Goal: Task Accomplishment & Management: Use online tool/utility

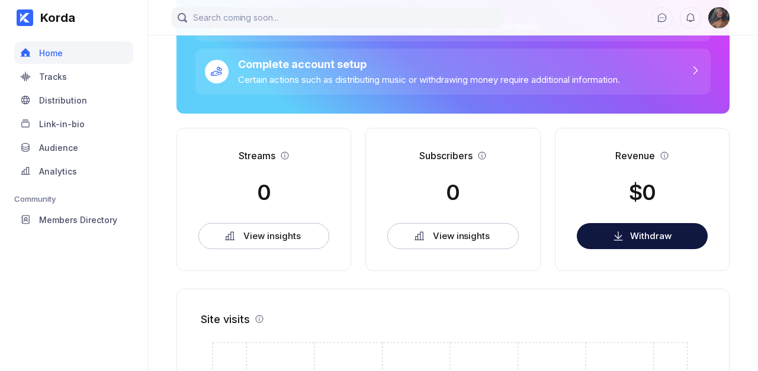
scroll to position [198, 0]
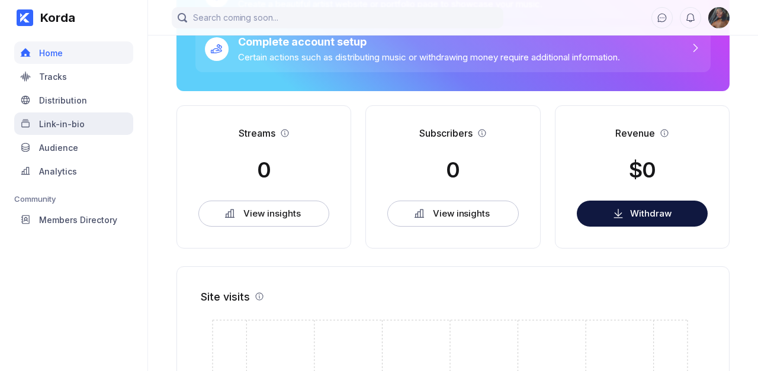
click at [83, 123] on div "Link-in-bio" at bounding box center [73, 123] width 119 height 22
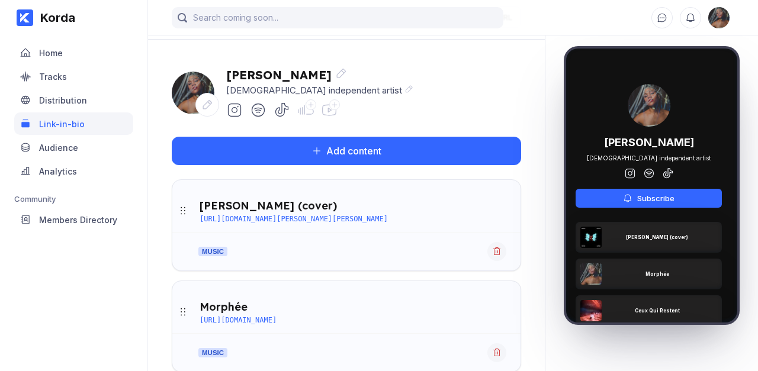
scroll to position [47, 0]
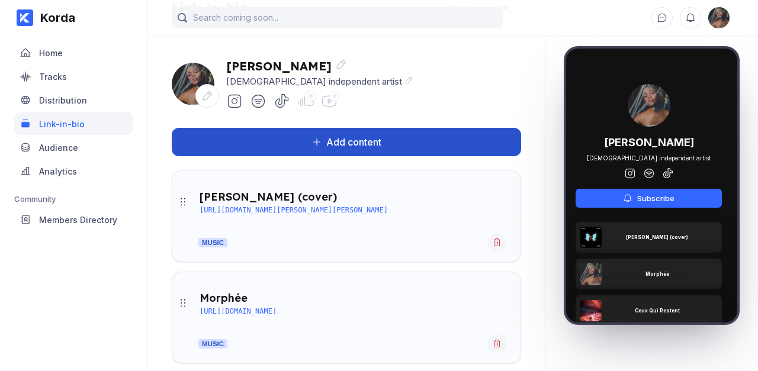
click at [385, 150] on button "Add content" at bounding box center [346, 142] width 349 height 28
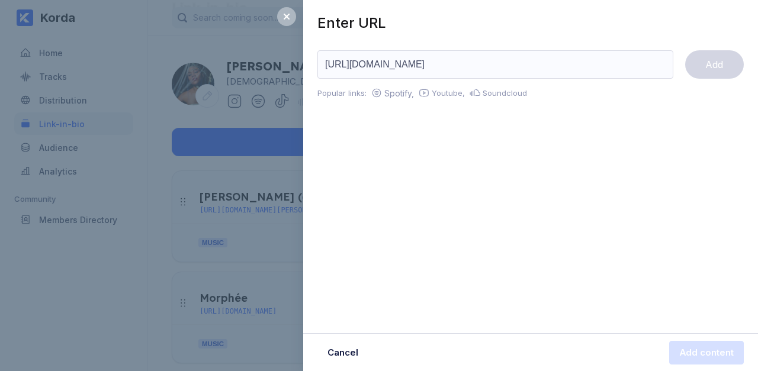
scroll to position [0, 38]
type input "[URL][DOMAIN_NAME]"
click at [726, 62] on button "Add" at bounding box center [714, 64] width 59 height 28
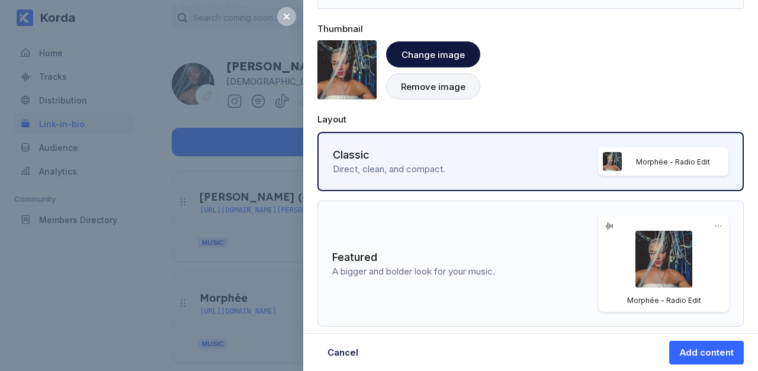
scroll to position [213, 0]
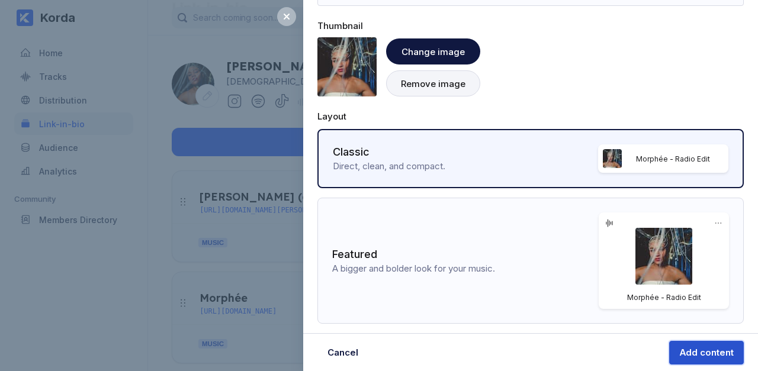
click at [699, 351] on div "Add content" at bounding box center [706, 353] width 54 height 12
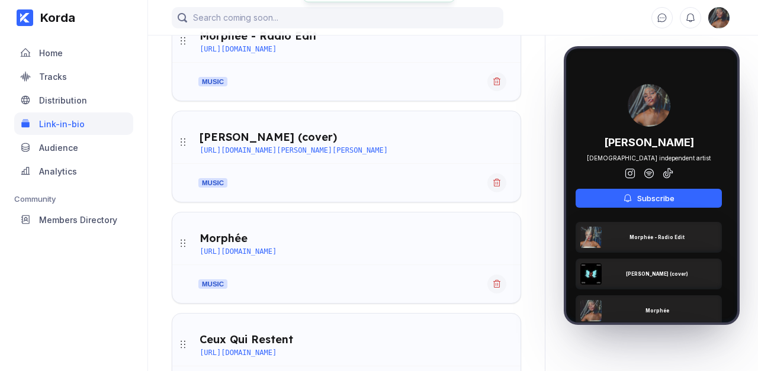
scroll to position [213, 0]
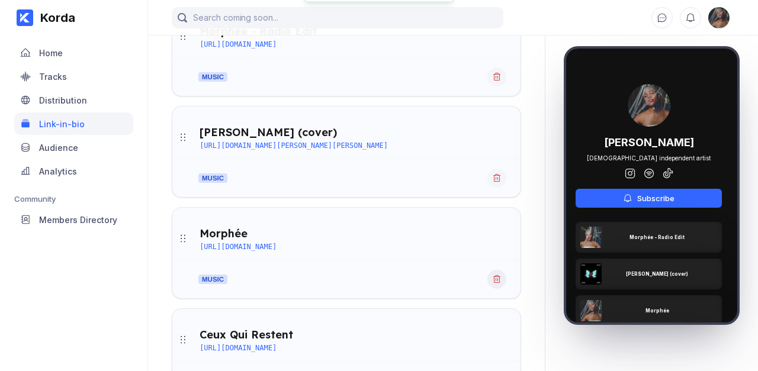
click at [495, 281] on icon at bounding box center [496, 279] width 9 height 9
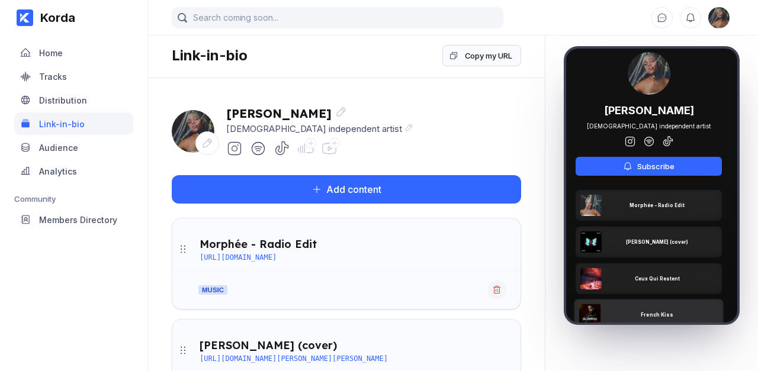
scroll to position [0, 0]
